Goal: Task Accomplishment & Management: Complete application form

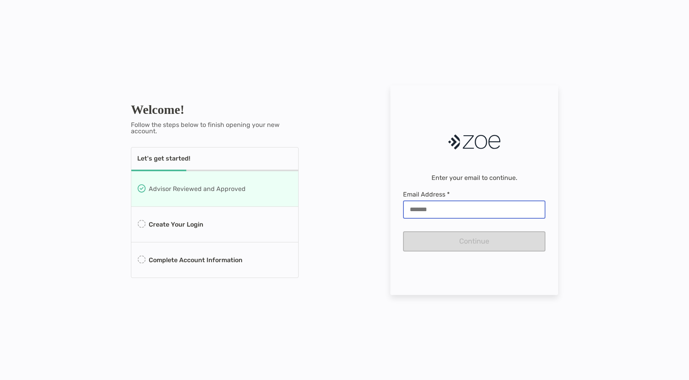
click at [439, 207] on input "Email Address *" at bounding box center [474, 209] width 141 height 7
type input "**********"
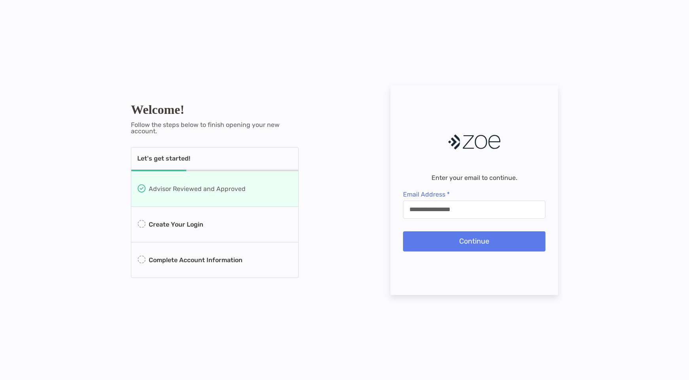
click at [440, 241] on button "Continue" at bounding box center [474, 241] width 142 height 20
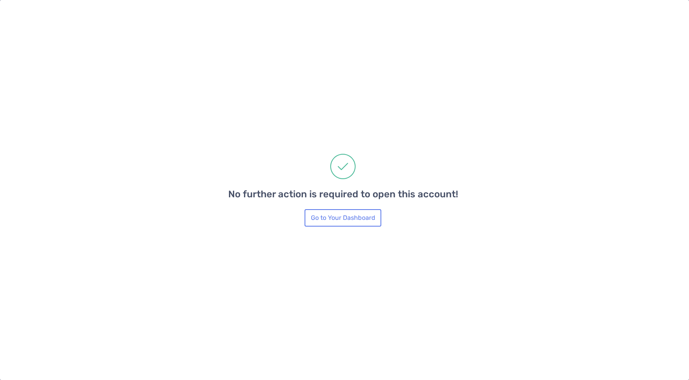
click at [317, 222] on button "Go to Your Dashboard" at bounding box center [343, 217] width 77 height 17
